Goal: Check status: Check status

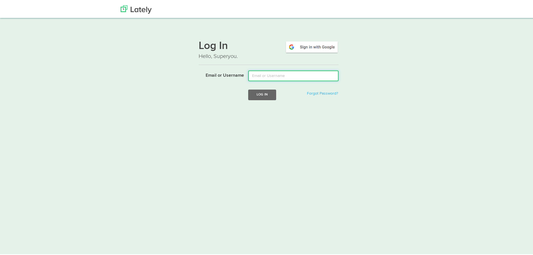
click at [288, 75] on input "Email or Username" at bounding box center [293, 74] width 90 height 11
type input "[EMAIL_ADDRESS][DOMAIN_NAME]"
click at [258, 92] on button "Log In" at bounding box center [262, 93] width 28 height 10
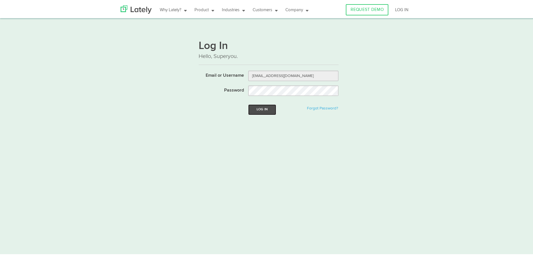
click at [260, 106] on button "Log In" at bounding box center [262, 108] width 28 height 10
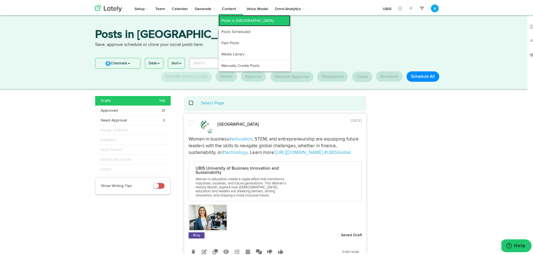
click at [226, 18] on link "Posts in [GEOGRAPHIC_DATA]" at bounding box center [255, 19] width 72 height 11
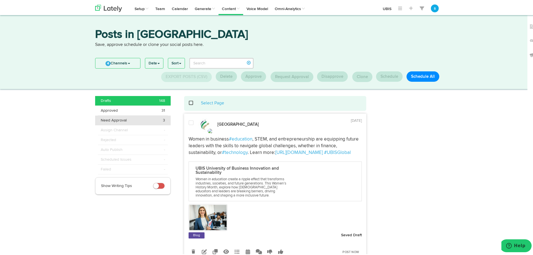
click at [123, 119] on span "Need Approval" at bounding box center [114, 119] width 26 height 6
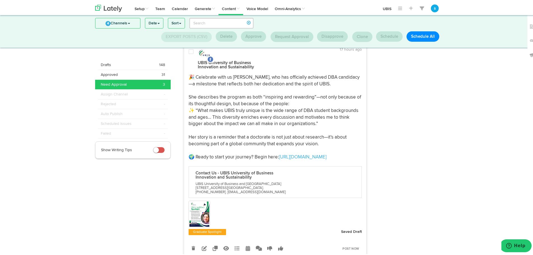
scroll to position [225, 0]
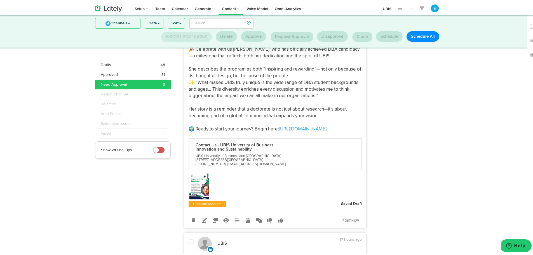
click at [198, 172] on img at bounding box center [199, 184] width 20 height 25
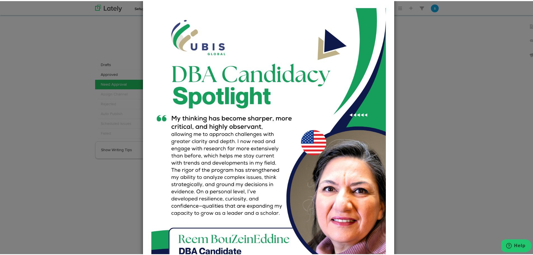
scroll to position [0, 0]
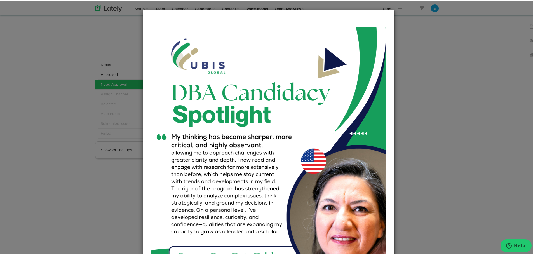
click at [446, 115] on div "Close" at bounding box center [268, 127] width 537 height 255
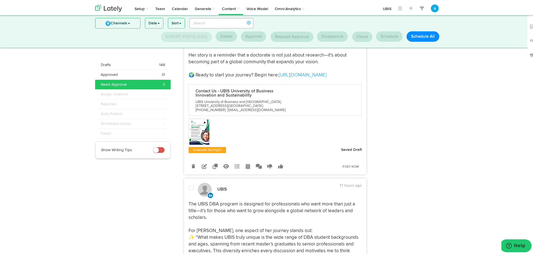
scroll to position [281, 0]
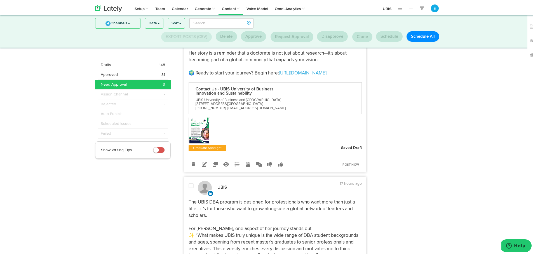
click at [203, 125] on img at bounding box center [199, 128] width 20 height 25
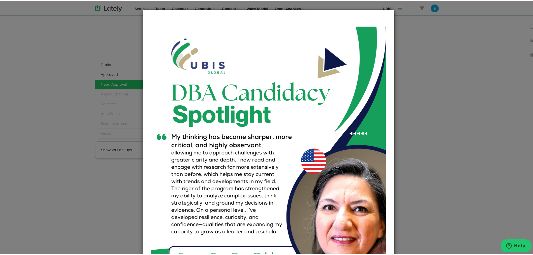
scroll to position [141, 0]
